Goal: Task Accomplishment & Management: Manage account settings

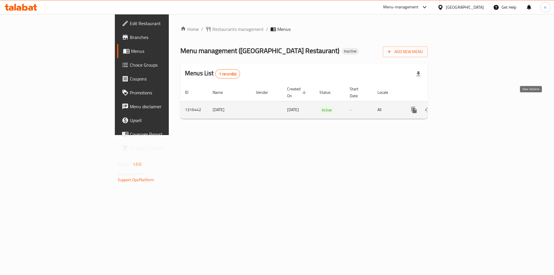
click at [459, 106] on icon "enhanced table" at bounding box center [455, 109] width 7 height 7
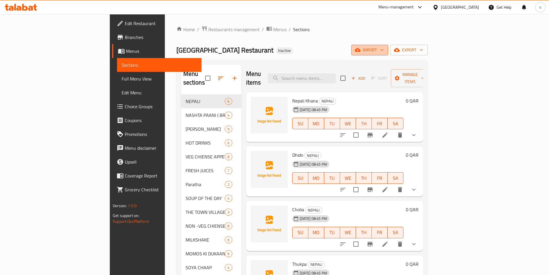
click at [385, 50] on icon "button" at bounding box center [382, 50] width 6 height 6
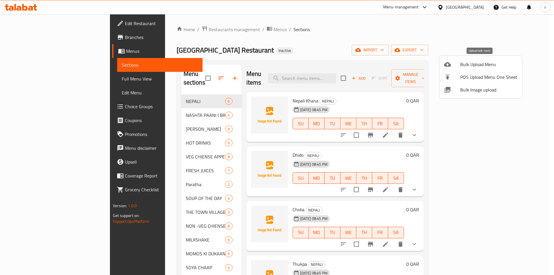
click at [477, 63] on span "Bulk Upload Menu" at bounding box center [488, 64] width 57 height 7
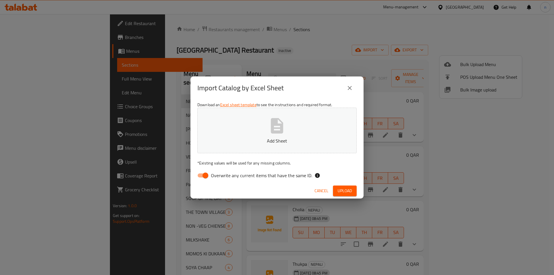
click at [202, 175] on input "Overwrite any current items that have the same ID." at bounding box center [205, 175] width 33 height 11
checkbox input "false"
click at [343, 191] on span "Upload" at bounding box center [344, 190] width 14 height 7
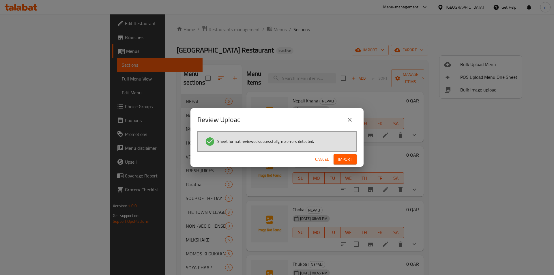
click at [345, 159] on span "Import" at bounding box center [345, 159] width 14 height 7
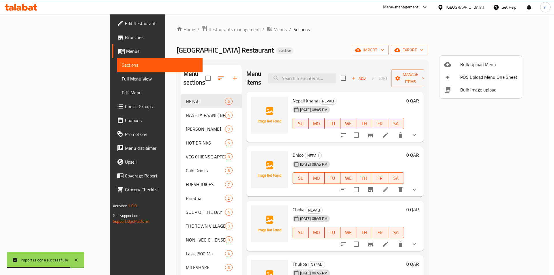
click at [350, 40] on div at bounding box center [277, 137] width 554 height 275
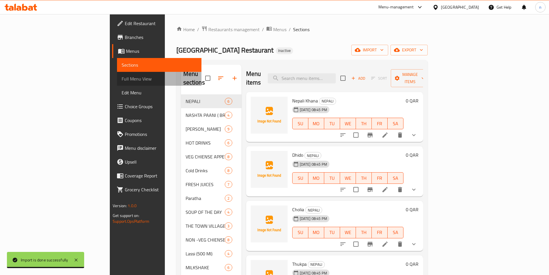
click at [122, 75] on span "Full Menu View" at bounding box center [159, 78] width 75 height 7
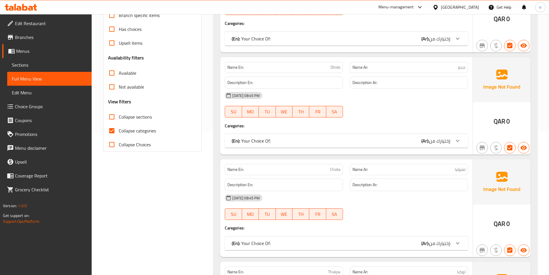
scroll to position [144, 0]
click at [112, 129] on input "Collapse categories" at bounding box center [112, 130] width 14 height 14
checkbox input "false"
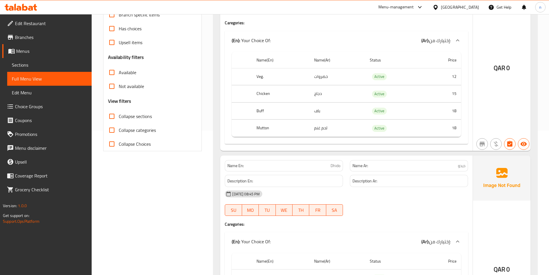
click at [110, 116] on input "Collapse sections" at bounding box center [112, 116] width 14 height 14
checkbox input "true"
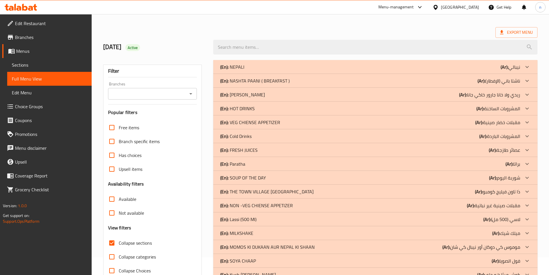
scroll to position [17, 0]
click at [269, 138] on div "(En): Cold Drinks (Ar): المشروبات الباردة" at bounding box center [370, 136] width 300 height 7
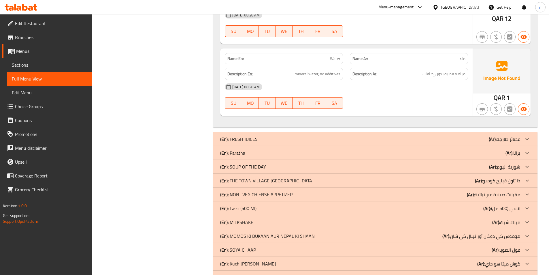
scroll to position [978, 0]
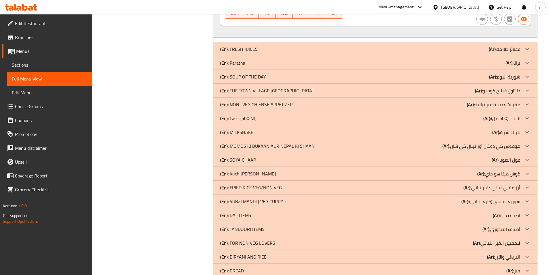
click at [283, 170] on div "(En): [PERSON_NAME] (Ar): [PERSON_NAME] هو جاي" at bounding box center [370, 173] width 300 height 7
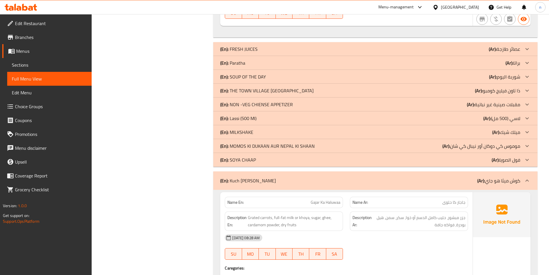
click at [273, 115] on div "(En): Lassi (500 Ml) (Ar): لاسي (500 مل)" at bounding box center [370, 118] width 300 height 7
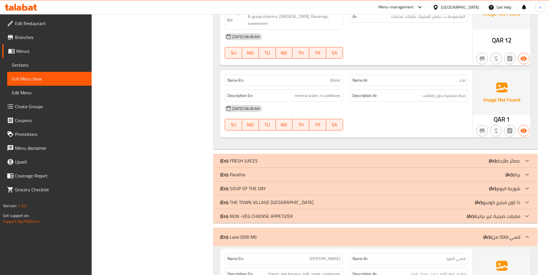
scroll to position [891, 0]
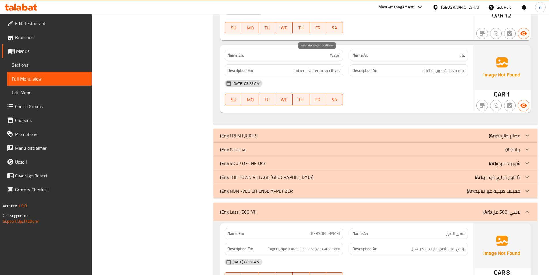
click at [327, 67] on span "mineral water, no additives" at bounding box center [318, 70] width 46 height 7
drag, startPoint x: 320, startPoint y: 57, endPoint x: 358, endPoint y: 57, distance: 38.9
click at [358, 61] on div "Description En: mineral water, no additives Description Ar: مياه معدنية بدون إض…" at bounding box center [346, 70] width 250 height 19
click at [316, 67] on span "mineral water, no additives" at bounding box center [318, 70] width 46 height 7
drag, startPoint x: 320, startPoint y: 56, endPoint x: 345, endPoint y: 59, distance: 24.8
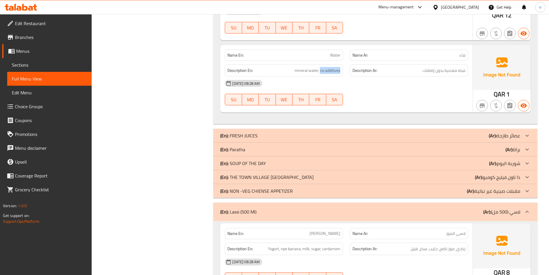
click at [345, 61] on div "Description En: mineral water, no additives" at bounding box center [283, 70] width 125 height 19
copy span "no additives"
click at [335, 52] on span "Water" at bounding box center [335, 55] width 10 height 6
copy span "Water"
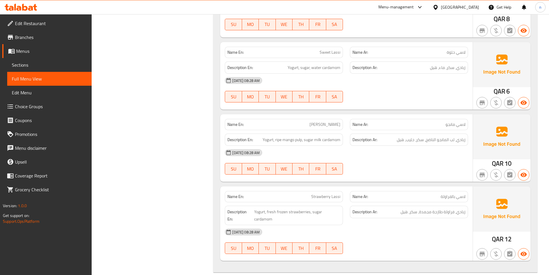
scroll to position [1209, 0]
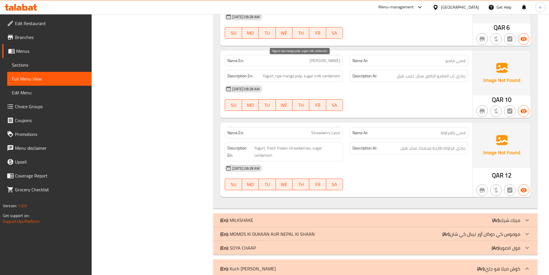
click at [299, 72] on span "Yogurt, ripe mango pulp, sugar milk cardamom" at bounding box center [302, 75] width 78 height 7
copy span "pulp"
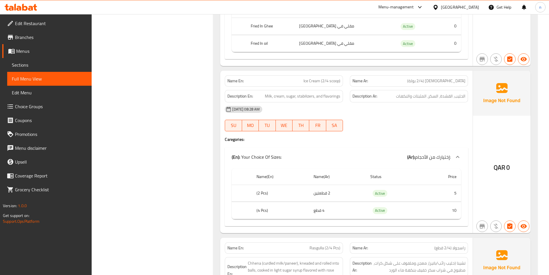
scroll to position [1861, 0]
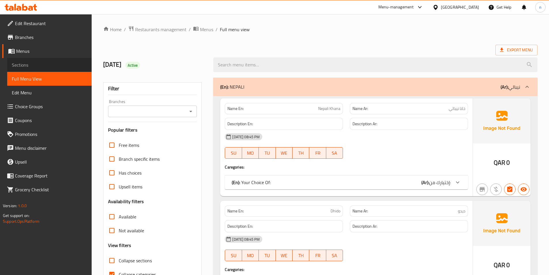
click at [21, 63] on span "Sections" at bounding box center [49, 64] width 75 height 7
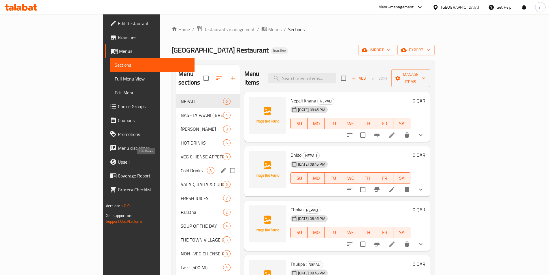
click at [181, 167] on span "Cold Drinks" at bounding box center [194, 170] width 26 height 7
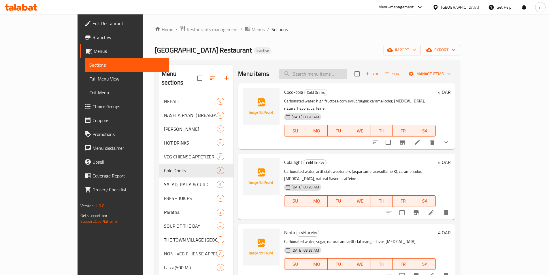
click at [332, 73] on input "search" at bounding box center [313, 74] width 68 height 10
paste input "Water"
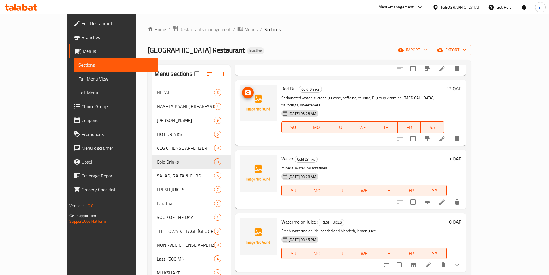
scroll to position [750, 0]
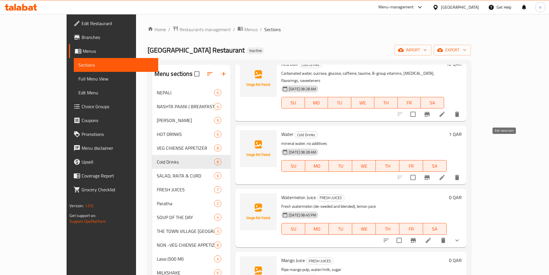
type input "Water"
click at [446, 174] on icon at bounding box center [442, 177] width 7 height 7
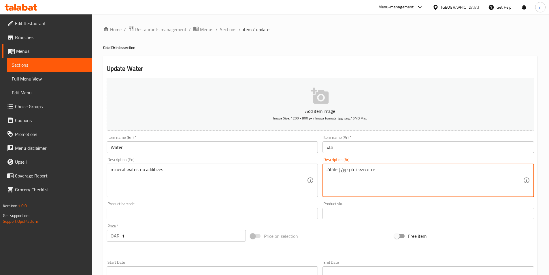
drag, startPoint x: 342, startPoint y: 171, endPoint x: 350, endPoint y: 170, distance: 7.8
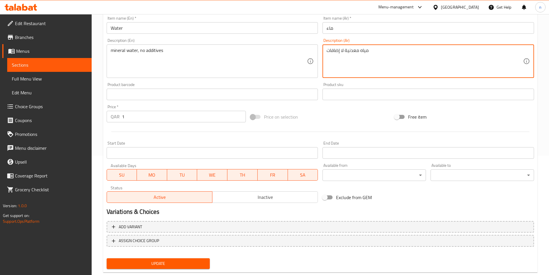
scroll to position [133, 0]
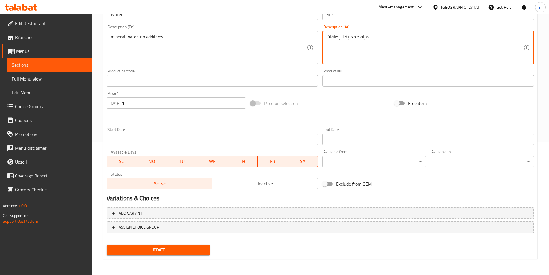
type textarea "مياه معدنية لا إضافات"
click at [174, 252] on span "Update" at bounding box center [158, 249] width 94 height 7
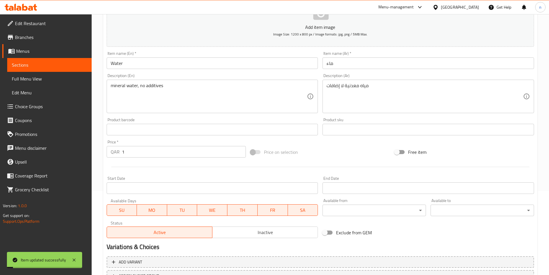
scroll to position [0, 0]
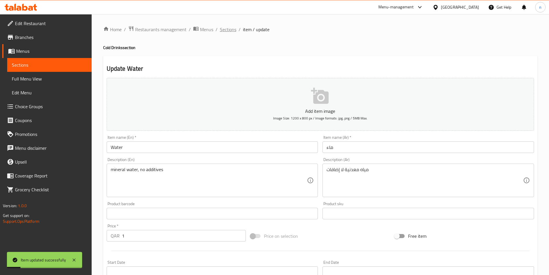
click at [224, 30] on span "Sections" at bounding box center [228, 29] width 16 height 7
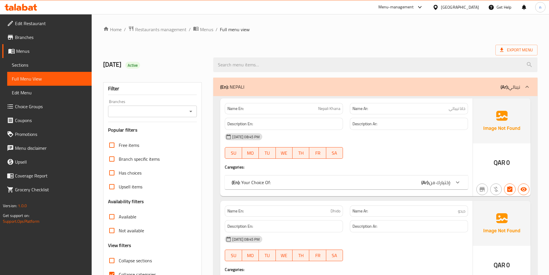
scroll to position [115, 0]
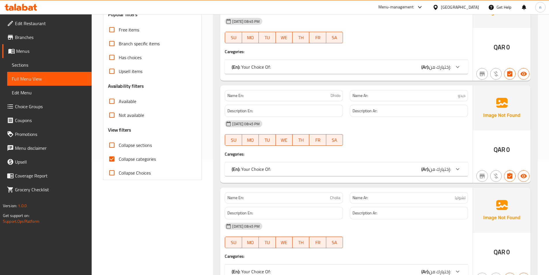
click at [114, 159] on input "Collapse categories" at bounding box center [112, 159] width 14 height 14
checkbox input "false"
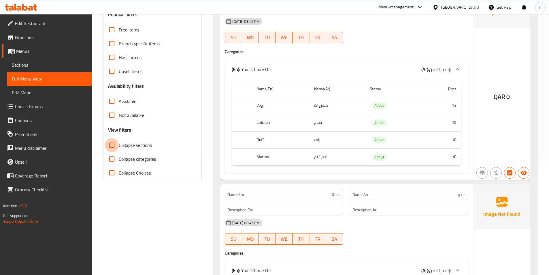
click at [111, 144] on input "Collapse sections" at bounding box center [112, 145] width 14 height 14
checkbox input "true"
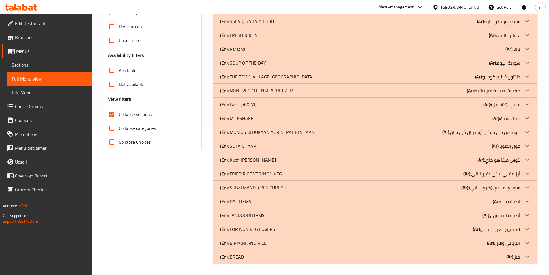
scroll to position [147, 0]
click at [280, 159] on div "(En): [PERSON_NAME] (Ar): [PERSON_NAME] هو جاي" at bounding box center [370, 159] width 300 height 7
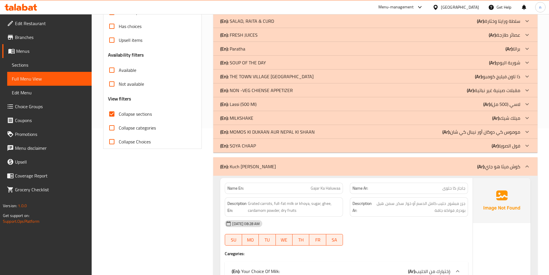
click at [281, 105] on div "(En): Lassi (500 Ml) (Ar): لاسي (500 مل)" at bounding box center [370, 104] width 300 height 7
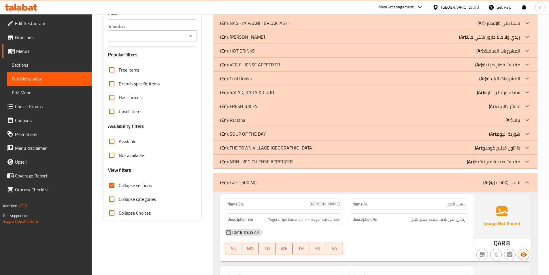
scroll to position [60, 0]
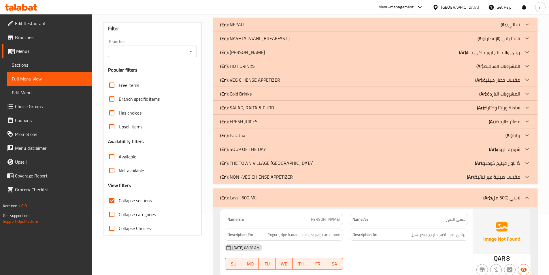
click at [285, 94] on div "(En): Cold Drinks (Ar): المشروبات الباردة" at bounding box center [370, 93] width 300 height 7
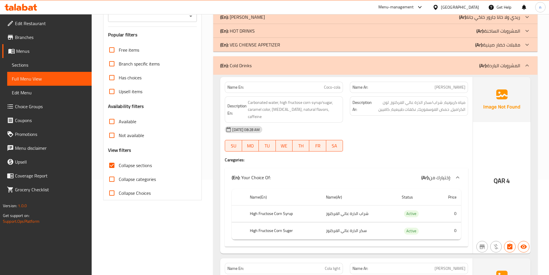
scroll to position [0, 0]
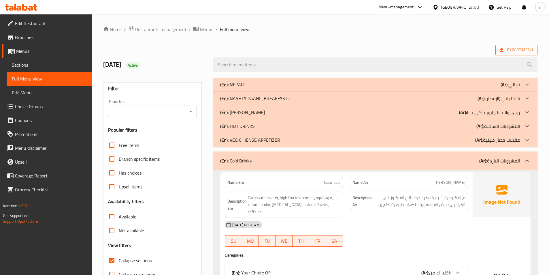
click at [519, 50] on span "Export Menu" at bounding box center [516, 49] width 33 height 7
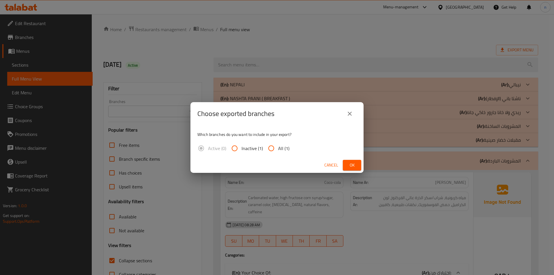
click at [270, 147] on input "All (1)" at bounding box center [271, 148] width 14 height 14
radio input "true"
click at [351, 162] on span "Ok" at bounding box center [351, 165] width 9 height 7
